Goal: Information Seeking & Learning: Learn about a topic

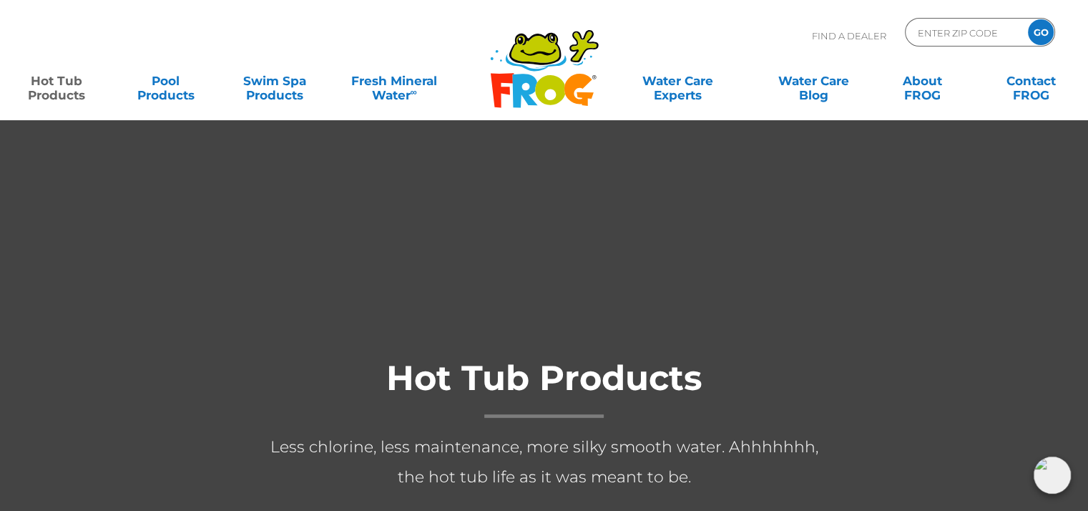
click at [388, 190] on section "Hot Tub Products Less chlorine, less maintenance, more silky smooth water. Ahhh…" at bounding box center [544, 467] width 1088 height 696
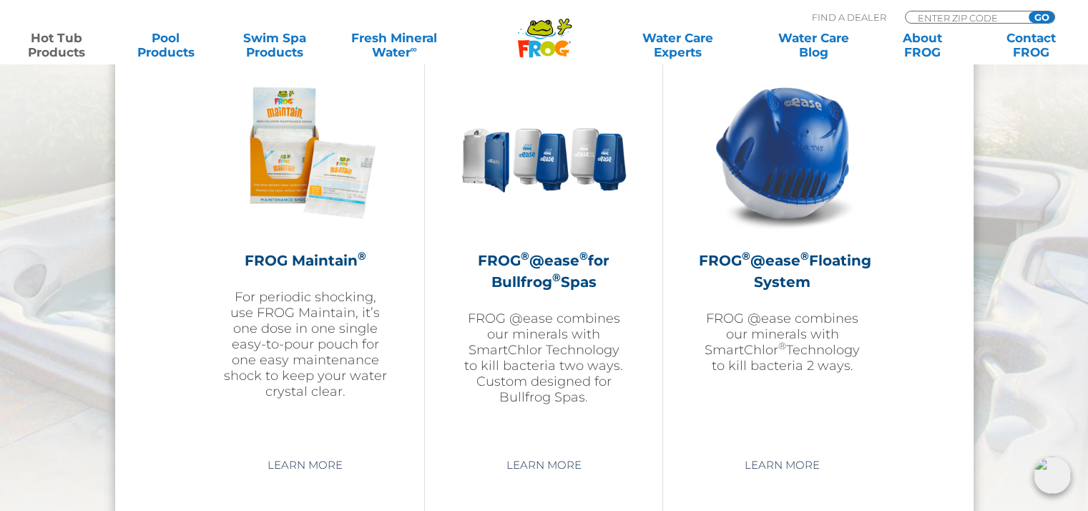
scroll to position [1691, 0]
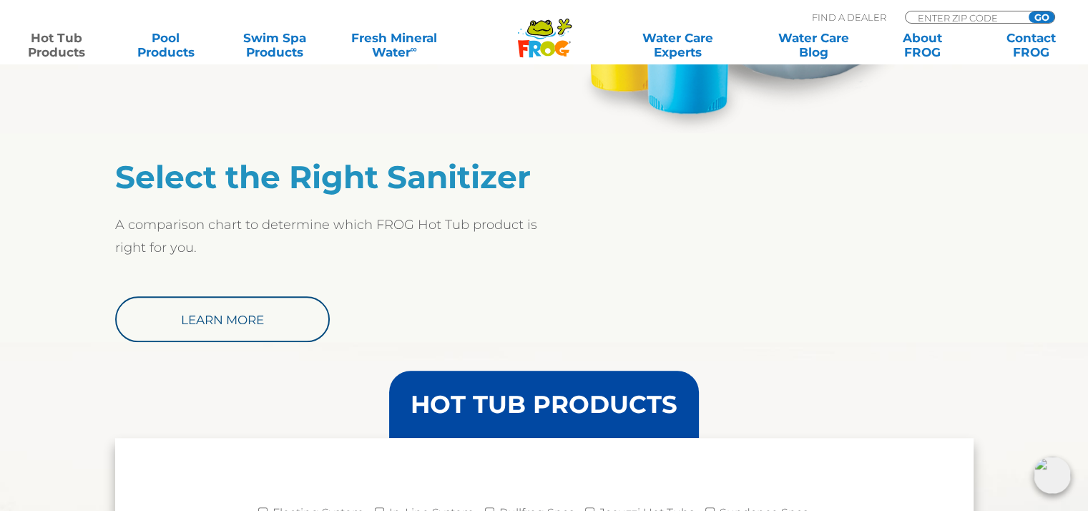
scroll to position [1098, 0]
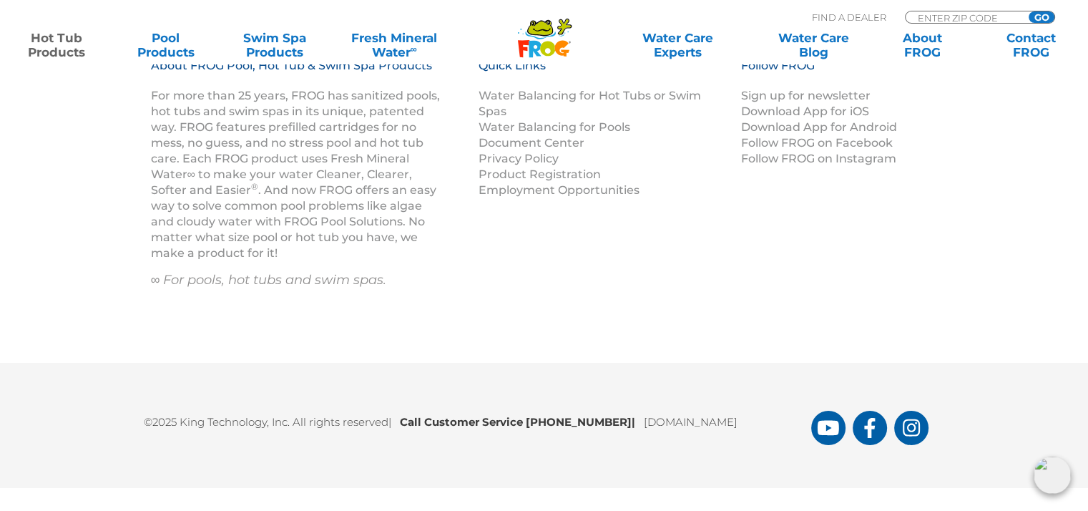
scroll to position [8948, 1]
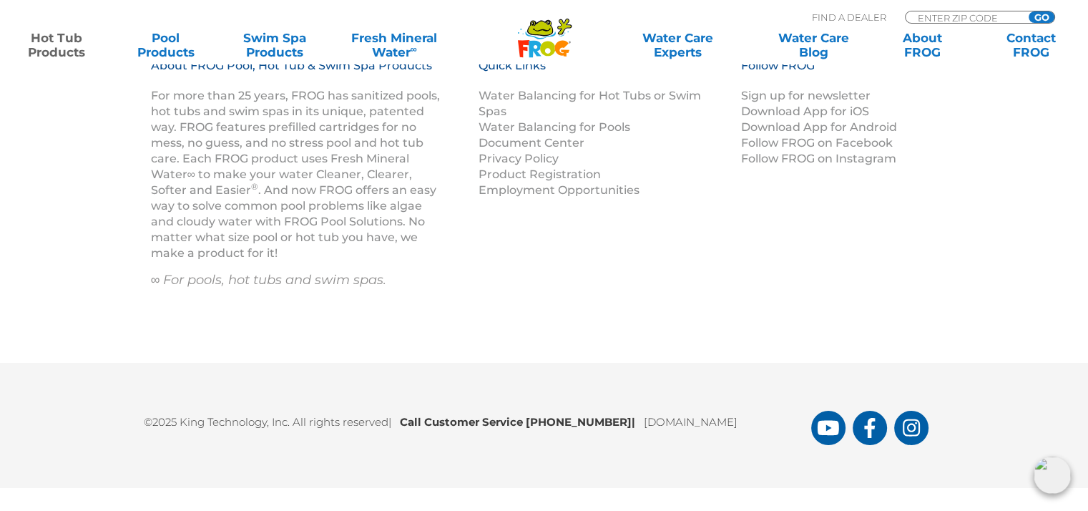
scroll to position [9165, 0]
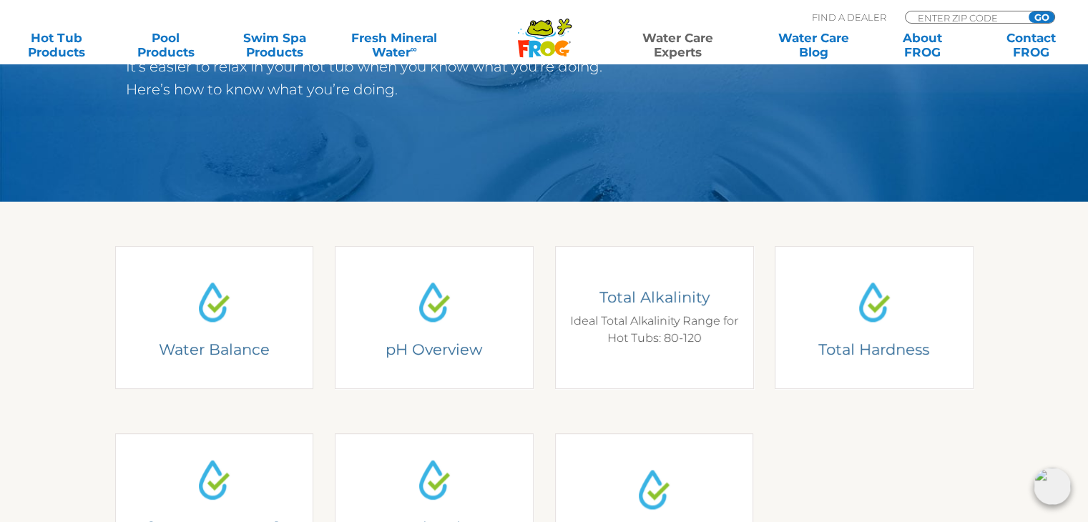
scroll to position [476, 0]
